Goal: Information Seeking & Learning: Learn about a topic

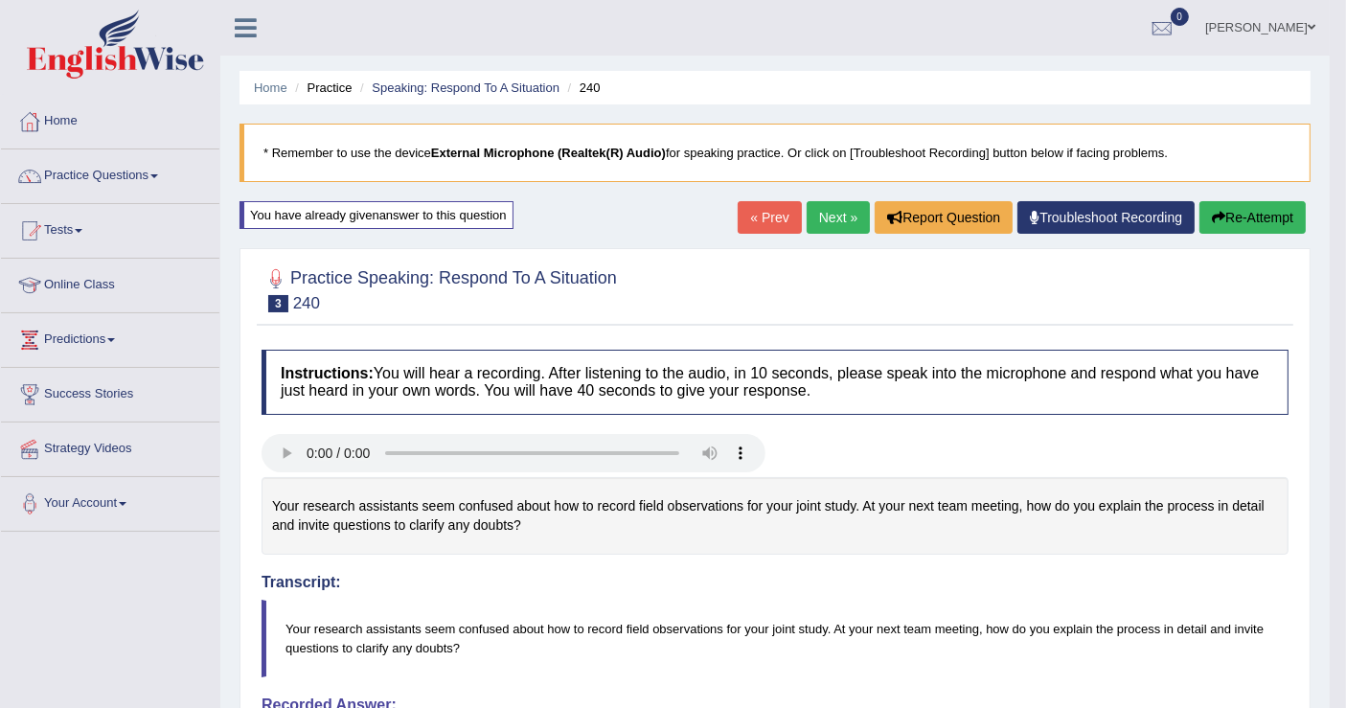
click at [71, 225] on link "Tests" at bounding box center [110, 228] width 218 height 48
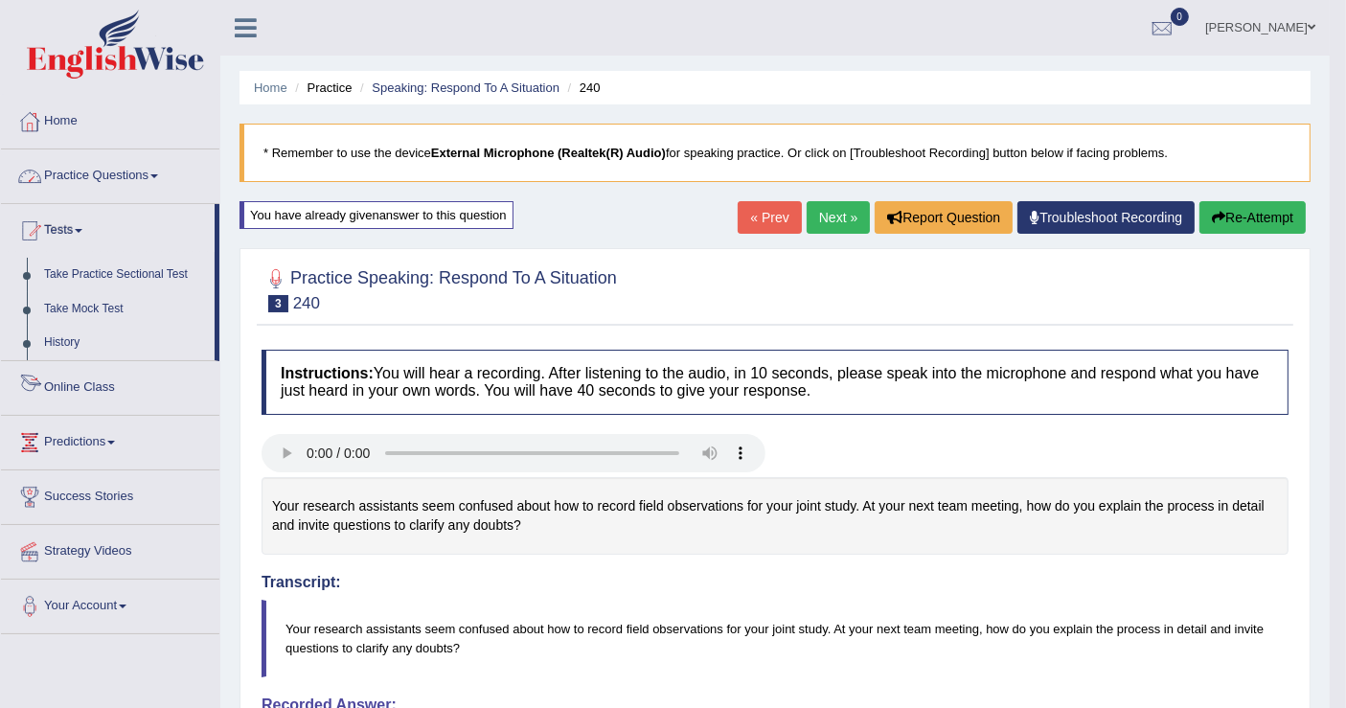
click at [79, 386] on link "Online Class" at bounding box center [110, 385] width 218 height 48
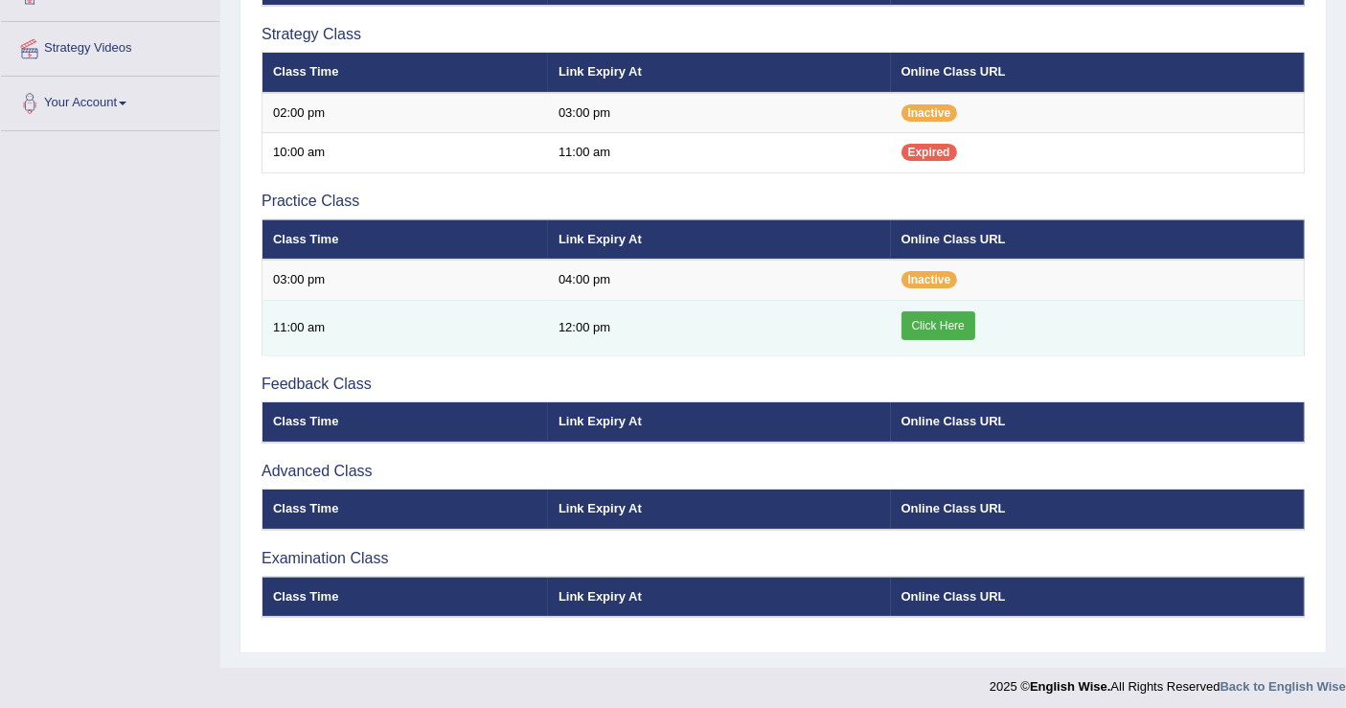
click at [941, 320] on link "Click Here" at bounding box center [939, 325] width 74 height 29
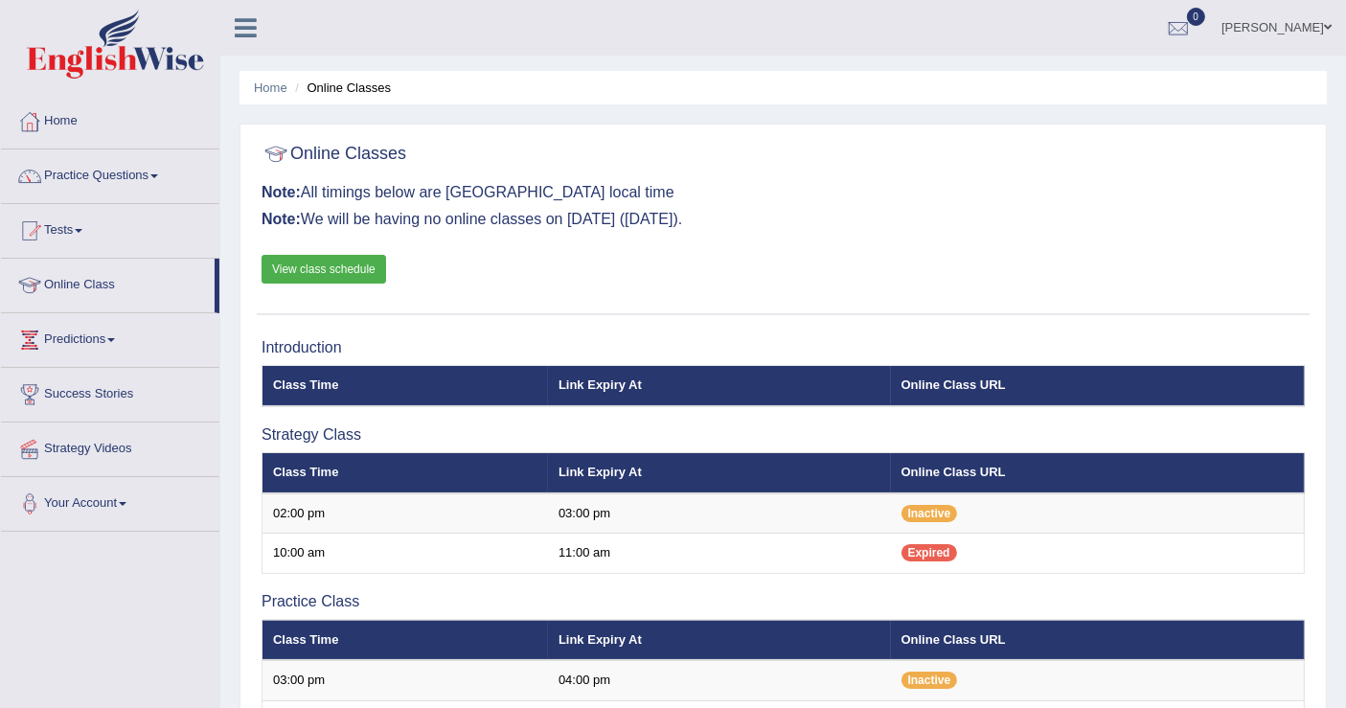
scroll to position [213, 0]
click at [158, 171] on link "Practice Questions" at bounding box center [110, 173] width 218 height 48
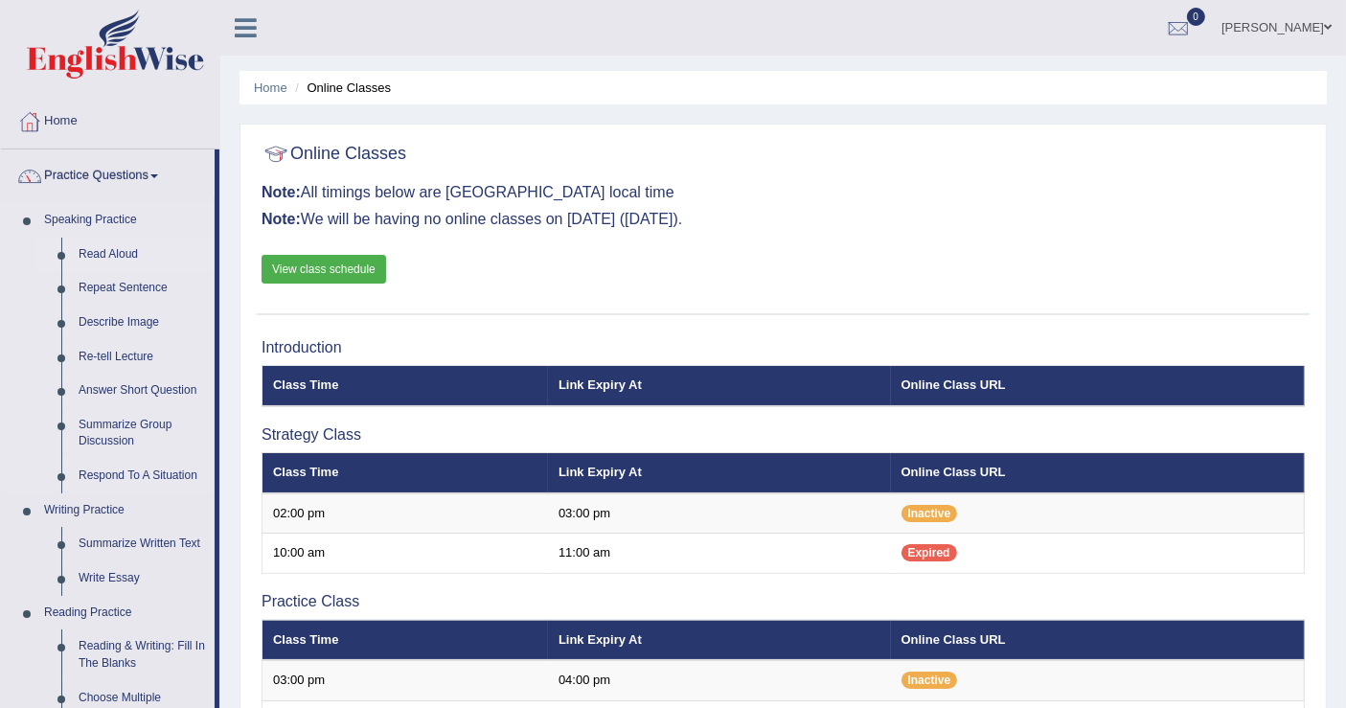
click at [109, 250] on link "Read Aloud" at bounding box center [142, 255] width 145 height 34
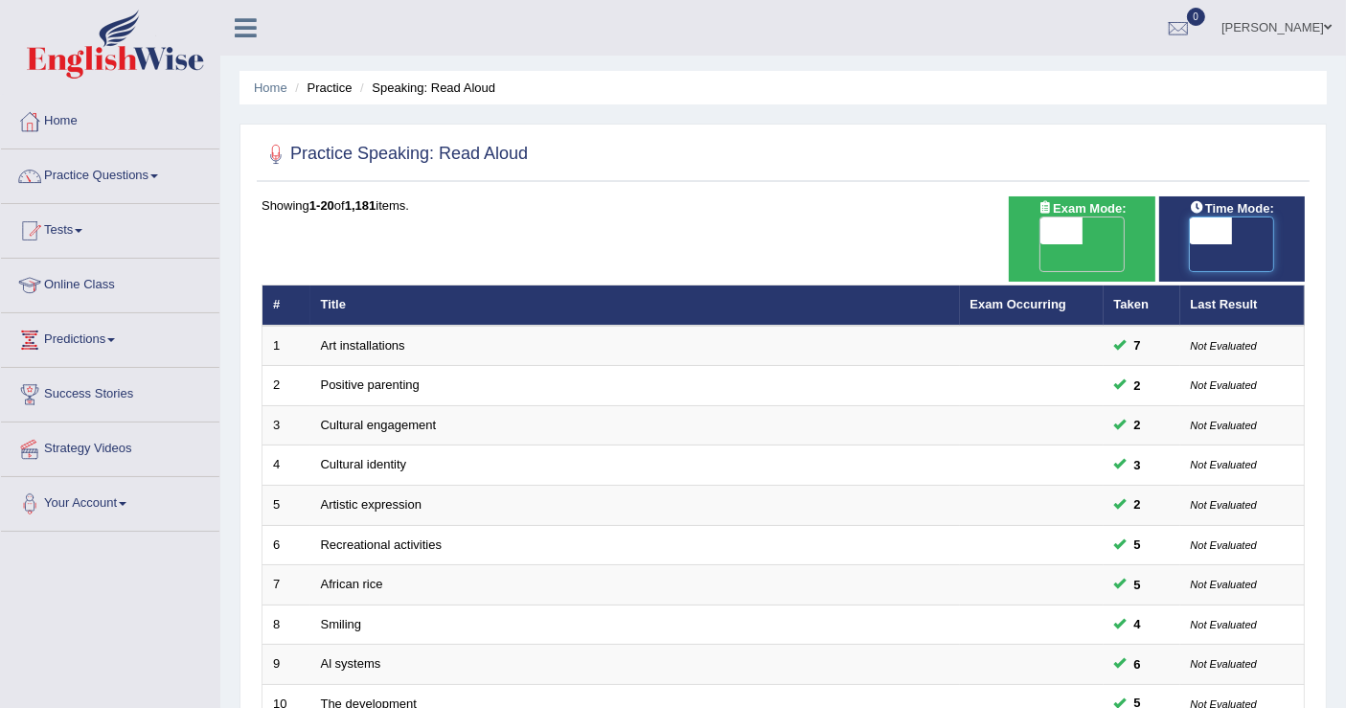
click at [1215, 222] on span at bounding box center [1211, 231] width 42 height 27
checkbox input "true"
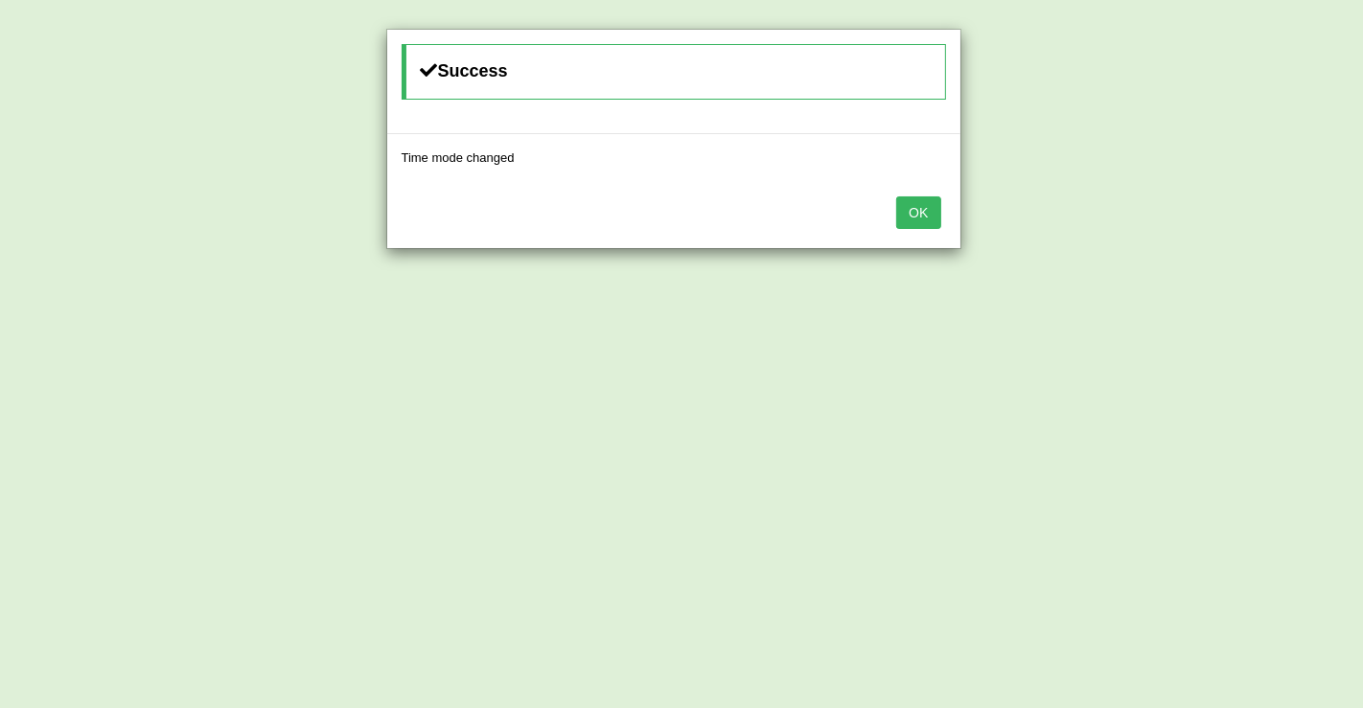
click at [919, 209] on button "OK" at bounding box center [918, 212] width 44 height 33
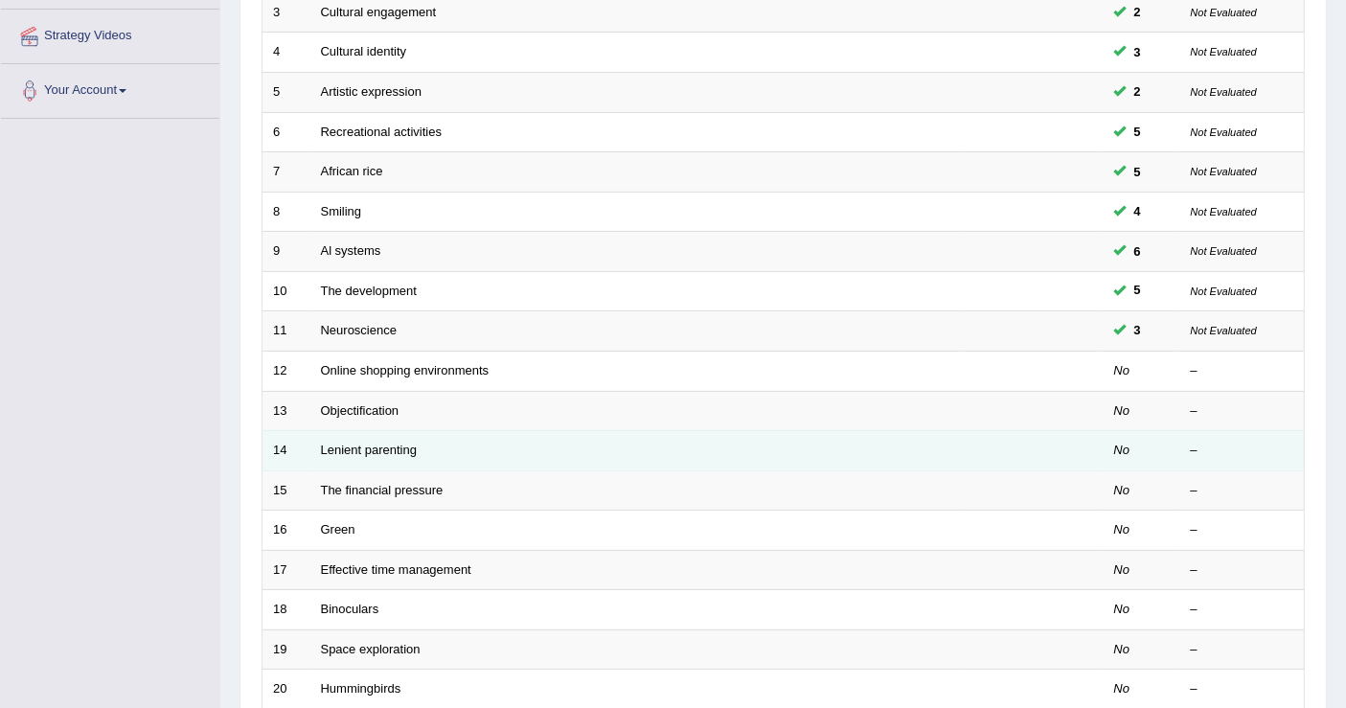
scroll to position [425, 0]
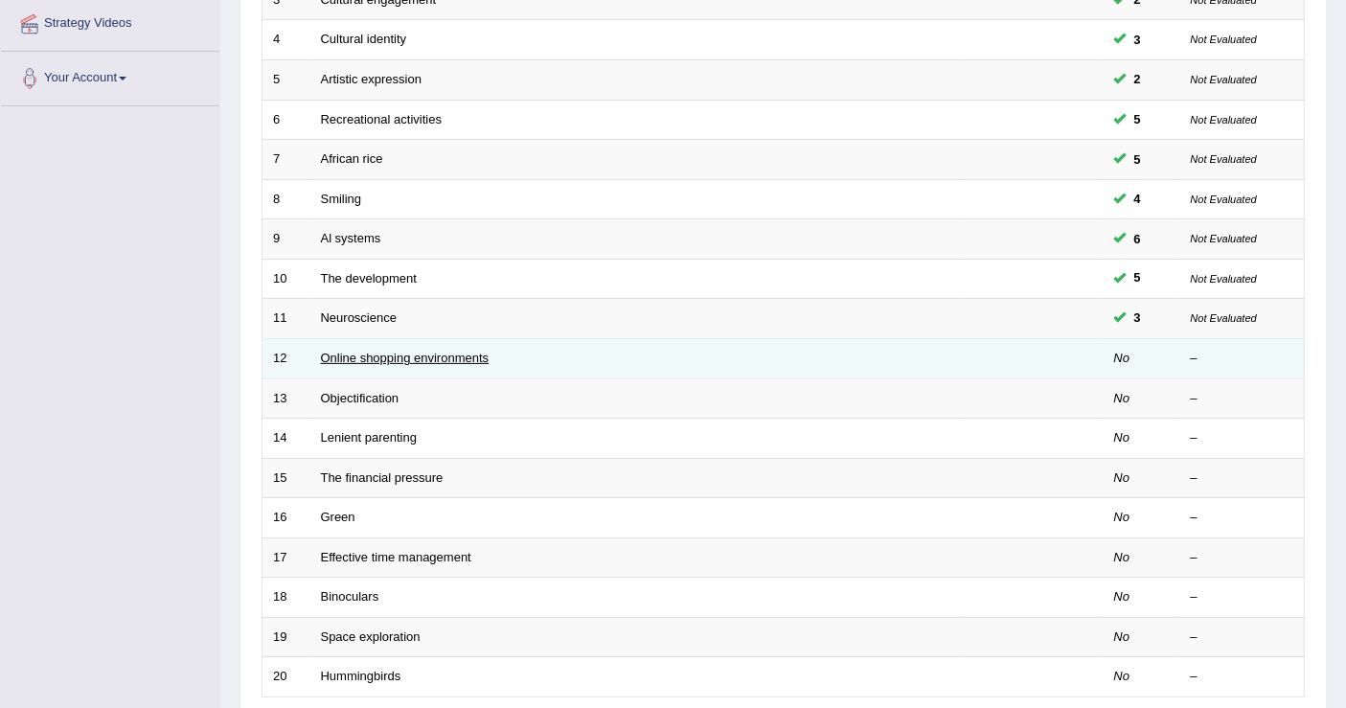
click at [468, 351] on link "Online shopping environments" at bounding box center [405, 358] width 169 height 14
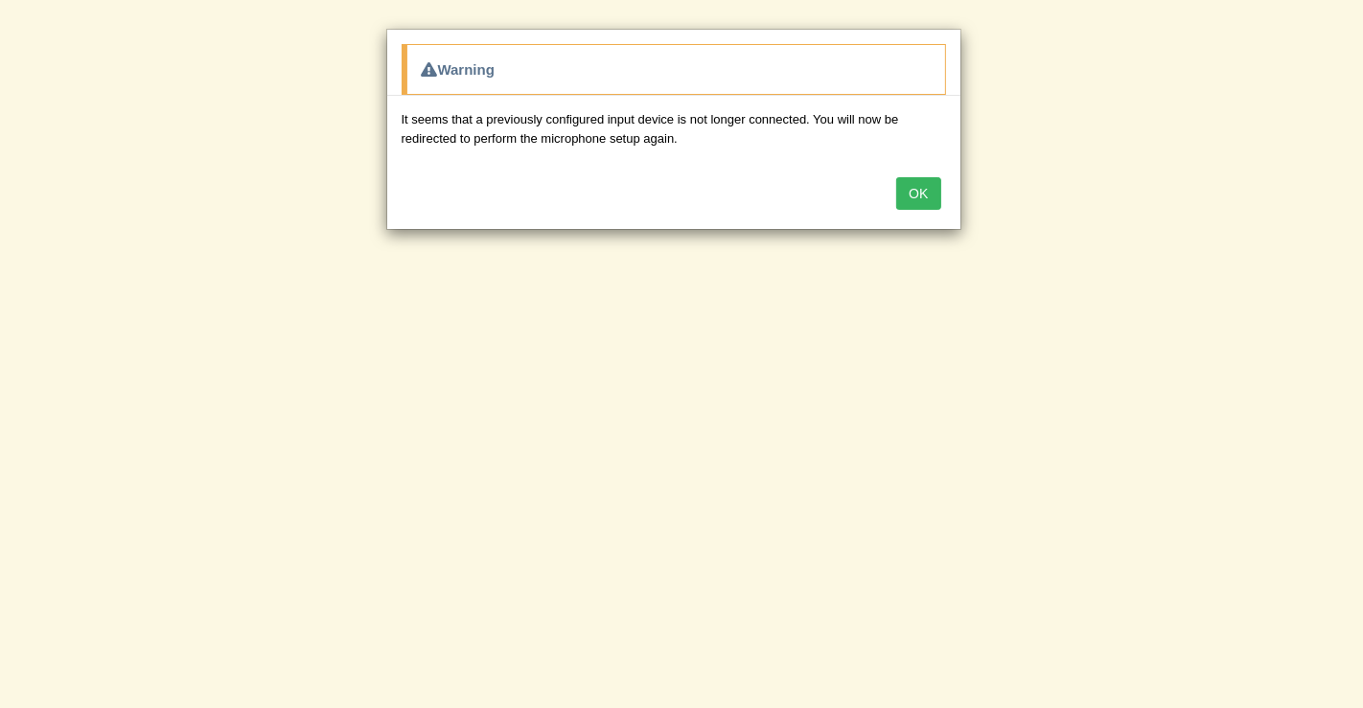
click at [928, 193] on button "OK" at bounding box center [918, 193] width 44 height 33
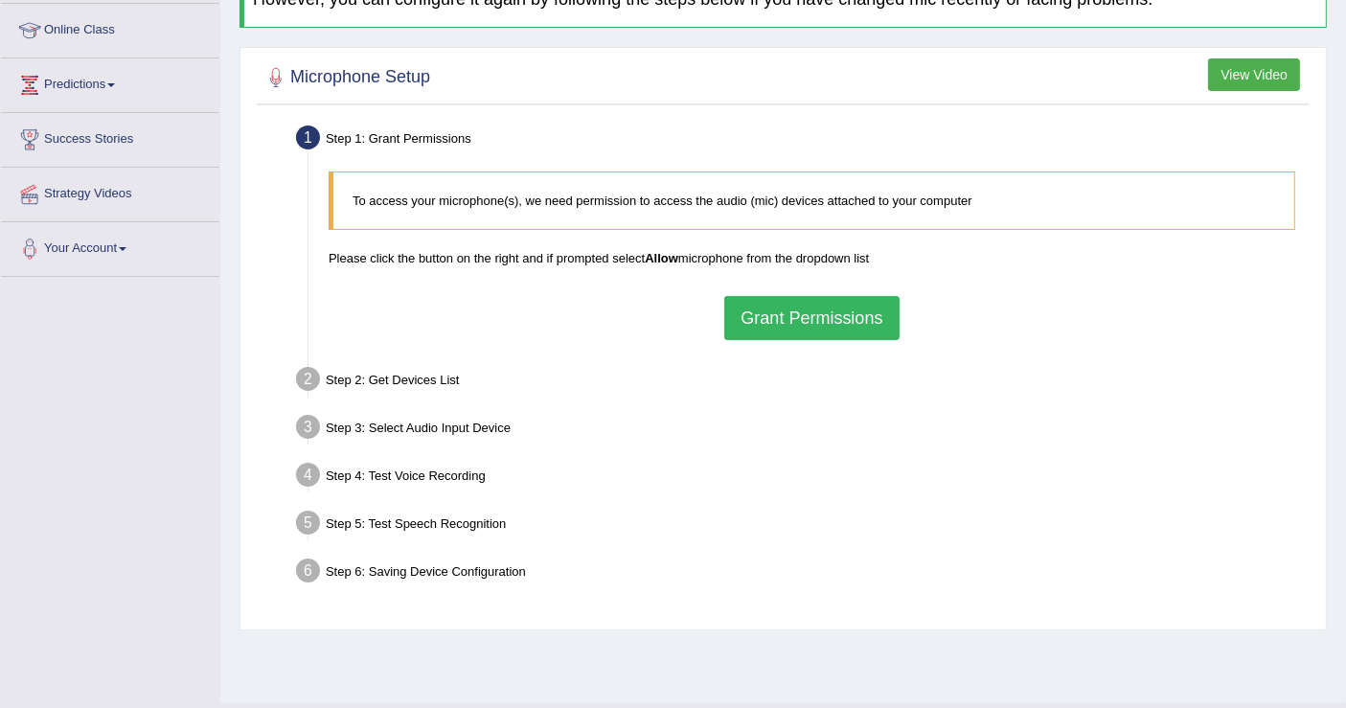
scroll to position [297, 0]
